Goal: Transaction & Acquisition: Purchase product/service

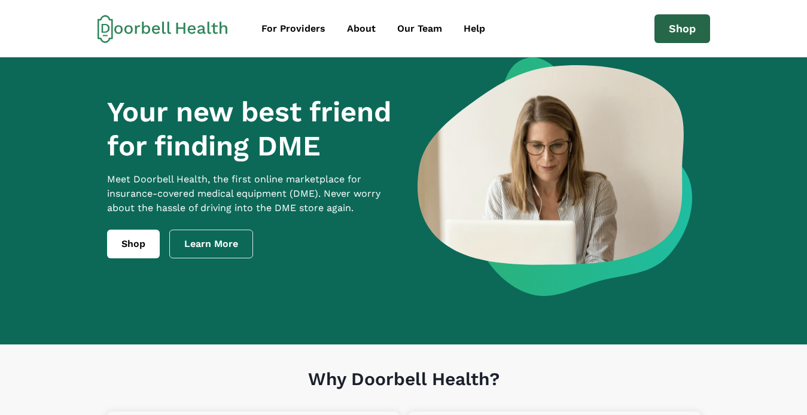
click at [420, 28] on link "Shop" at bounding box center [683, 28] width 56 height 29
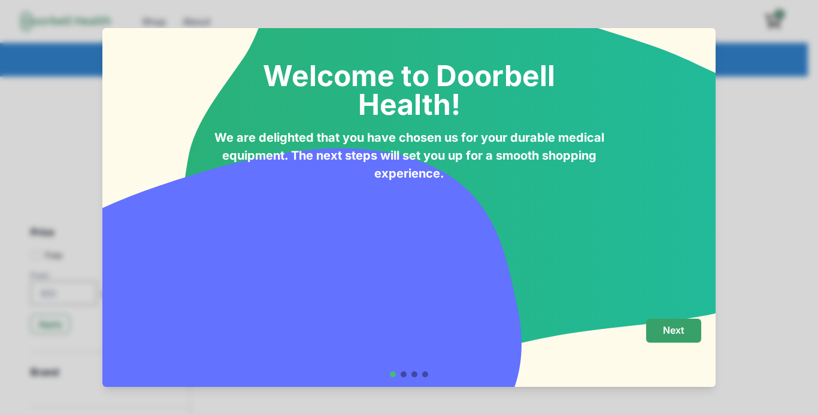
click at [420, 330] on p "Next" at bounding box center [674, 330] width 22 height 11
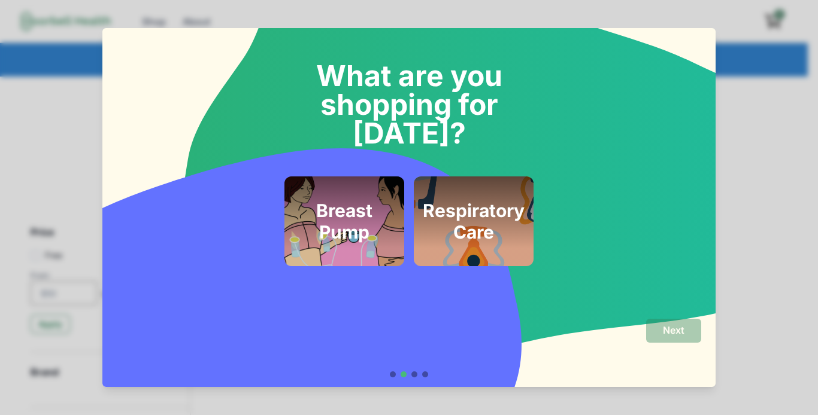
click at [420, 200] on h2 "Respiratory Care" at bounding box center [474, 221] width 102 height 43
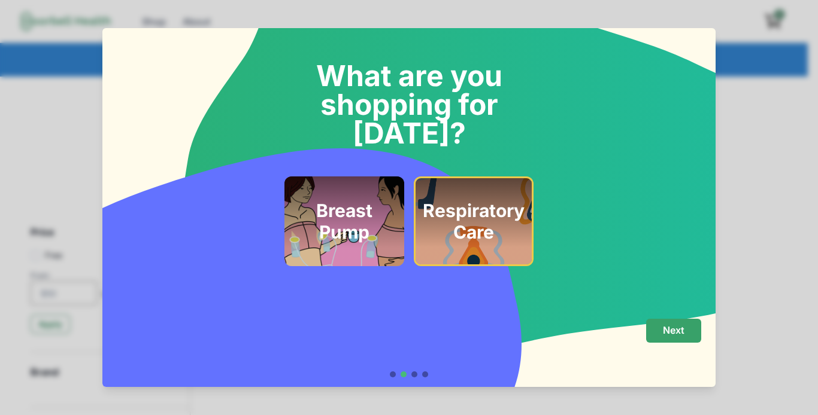
click at [420, 329] on p "Next" at bounding box center [674, 330] width 22 height 11
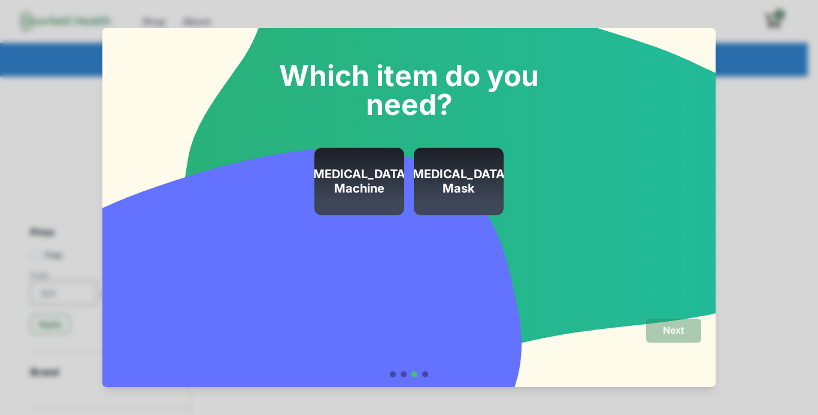
click at [375, 185] on h2 "[MEDICAL_DATA] Machine" at bounding box center [359, 181] width 102 height 29
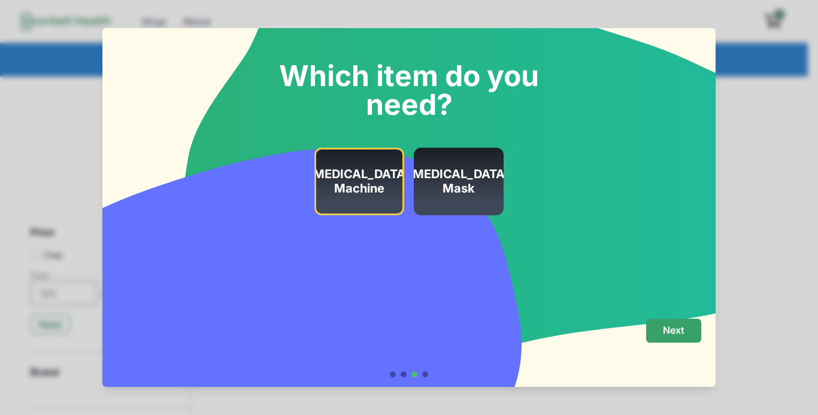
click at [420, 327] on p "Next" at bounding box center [674, 330] width 22 height 11
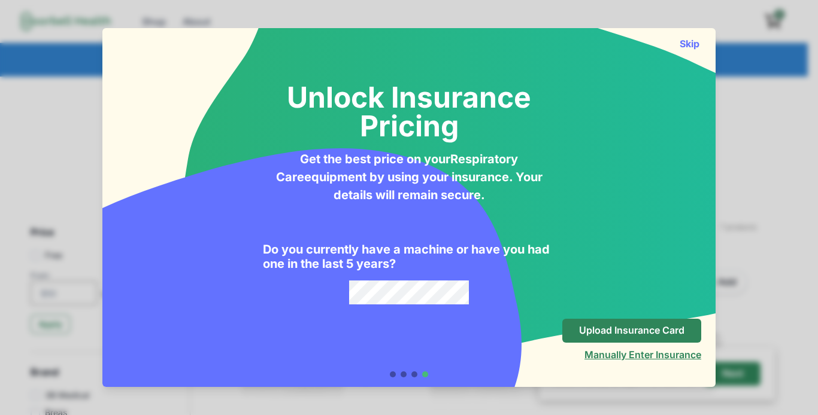
click at [420, 357] on button "Manually Enter Insurance" at bounding box center [642, 355] width 117 height 12
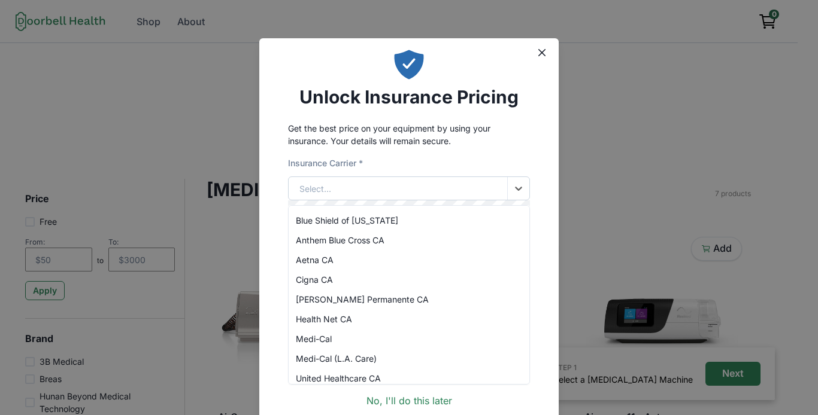
click at [420, 183] on div "Select..." at bounding box center [397, 188] width 218 height 23
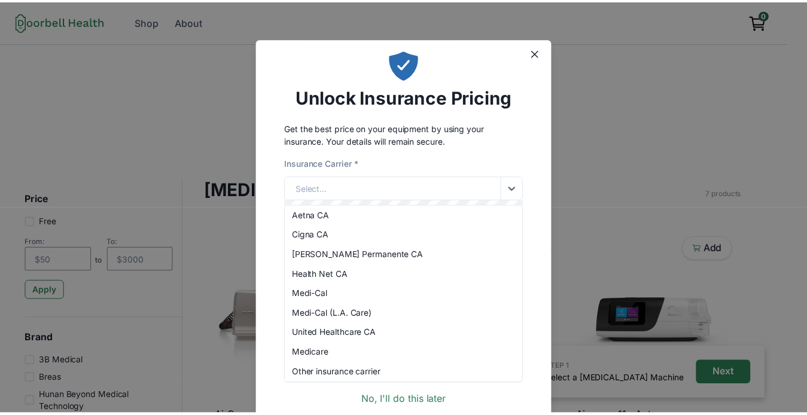
scroll to position [48, 0]
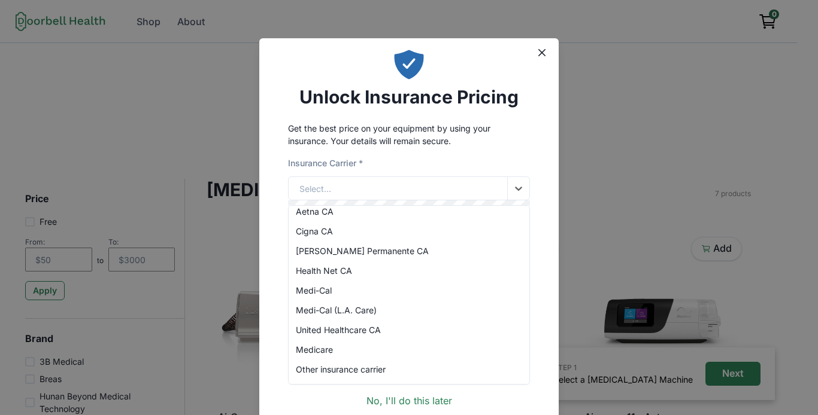
click at [381, 374] on div "Other insurance carrier" at bounding box center [408, 370] width 241 height 20
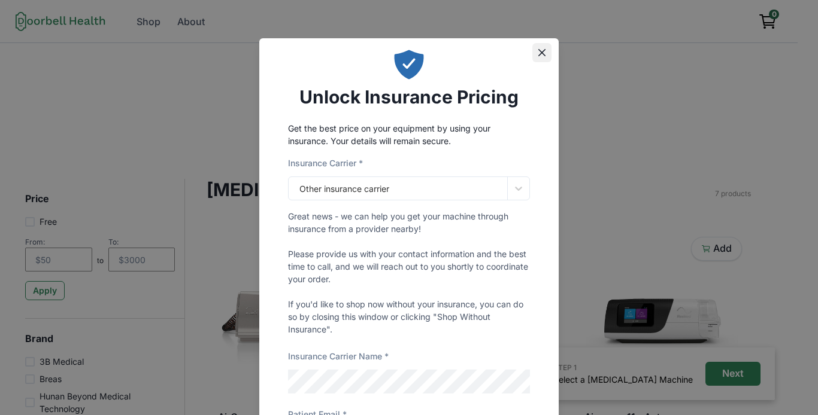
click at [420, 50] on icon "Close" at bounding box center [541, 52] width 7 height 7
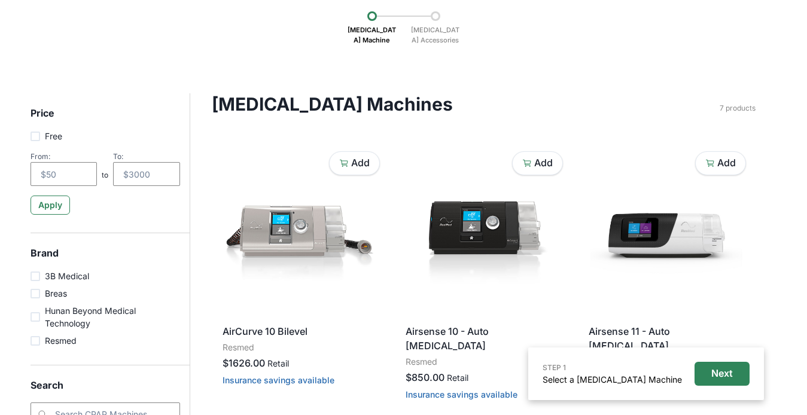
scroll to position [113, 0]
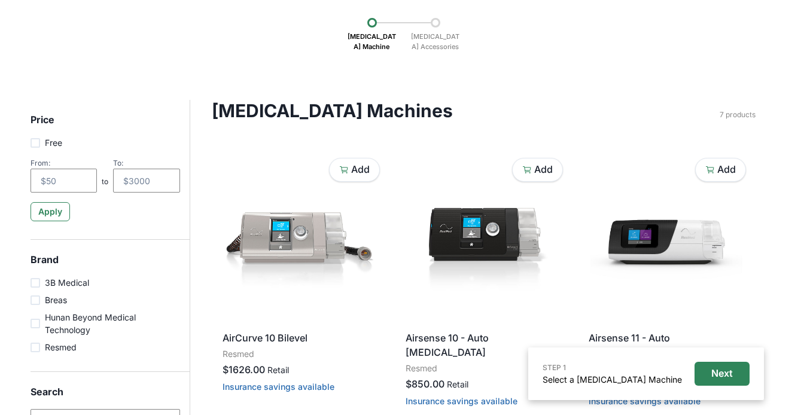
click at [39, 145] on span at bounding box center [36, 143] width 10 height 10
click at [31, 143] on input "Free" at bounding box center [30, 142] width 1 height 1
checkbox input "true"
type input "0"
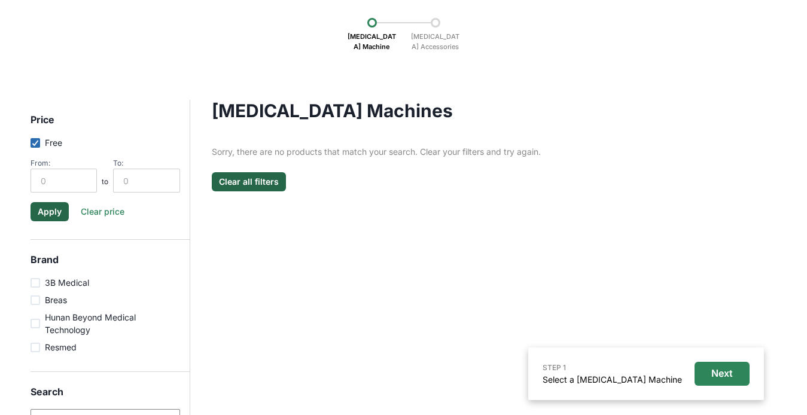
click at [35, 140] on icon at bounding box center [35, 143] width 7 height 6
click at [31, 142] on input "Free" at bounding box center [30, 142] width 1 height 1
checkbox input "false"
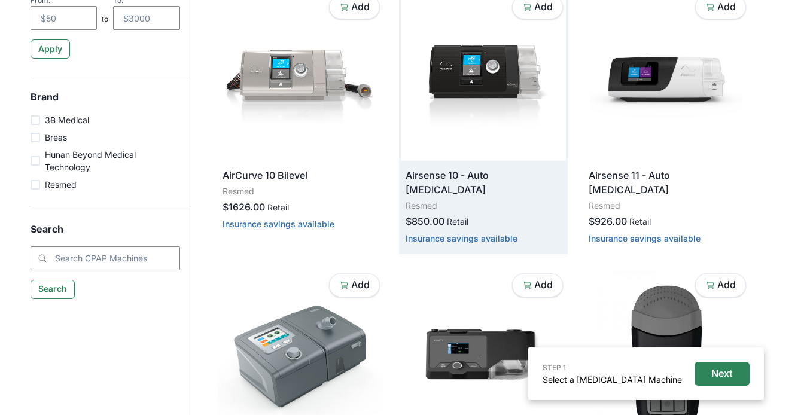
scroll to position [277, 0]
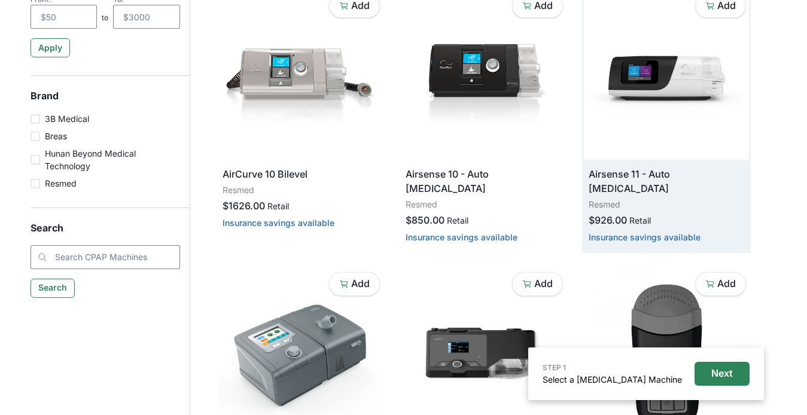
click at [420, 197] on div "Airsense 11 - Auto [MEDICAL_DATA] Resmed $926.00 Retail Insurance savings avail…" at bounding box center [666, 206] width 165 height 92
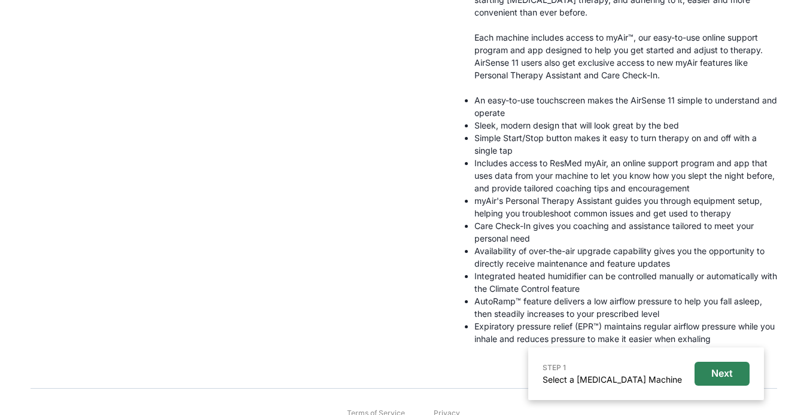
scroll to position [469, 0]
click at [420, 218] on li "Care Check-In gives you coaching and assistance tailored to meet your personal …" at bounding box center [626, 230] width 303 height 25
click at [420, 375] on p "Next" at bounding box center [723, 373] width 22 height 11
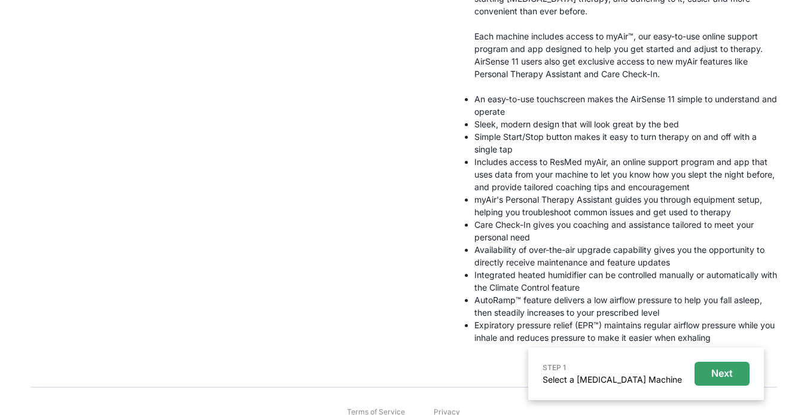
click at [420, 375] on p "Next" at bounding box center [723, 373] width 22 height 11
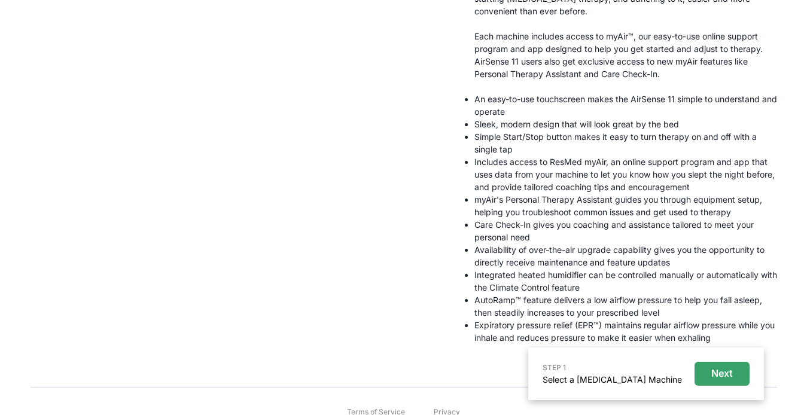
click at [420, 375] on p "Next" at bounding box center [723, 373] width 22 height 11
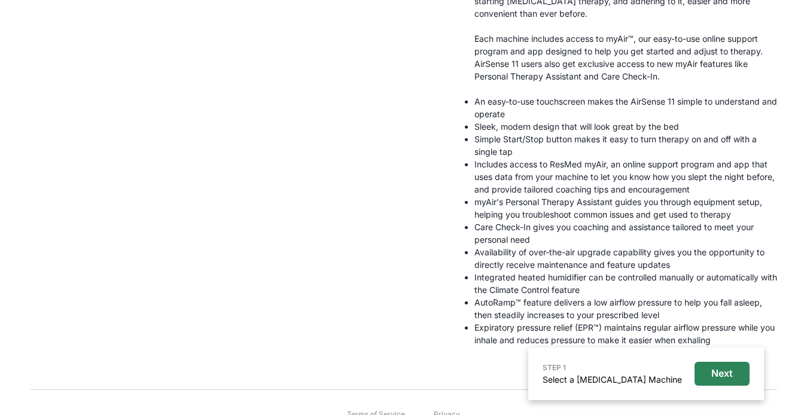
scroll to position [0, 0]
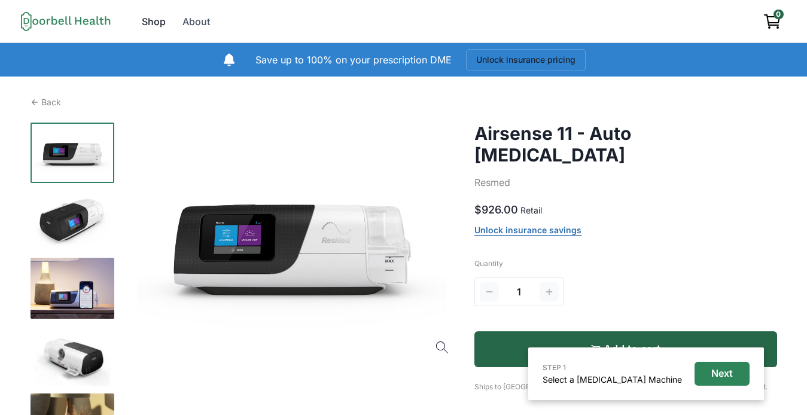
click at [151, 18] on div "Shop" at bounding box center [154, 21] width 24 height 14
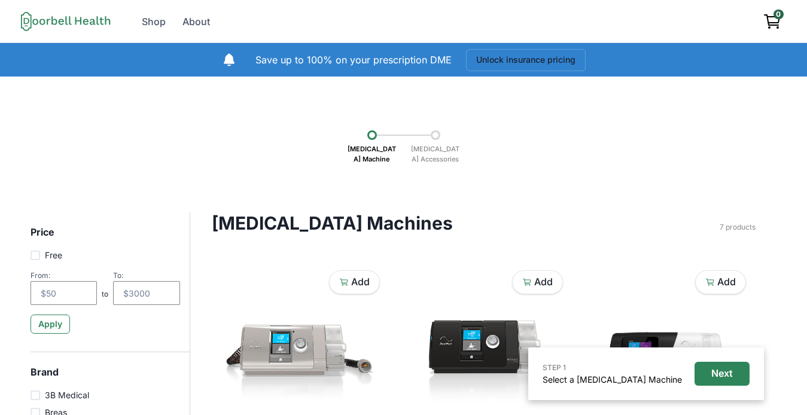
click at [60, 13] on icon at bounding box center [66, 21] width 90 height 20
click at [61, 20] on icon at bounding box center [66, 21] width 90 height 20
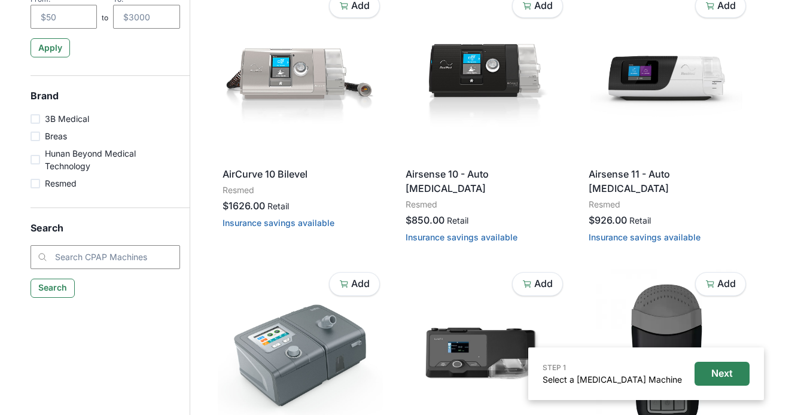
scroll to position [113, 0]
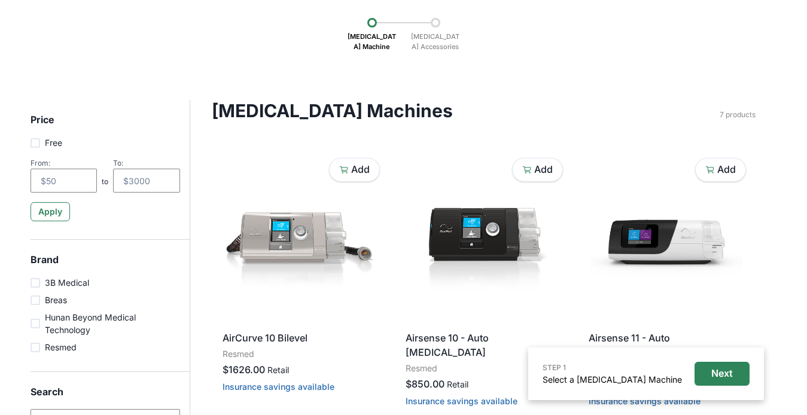
checkbox input "true"
type input "0"
